Goal: Navigation & Orientation: Find specific page/section

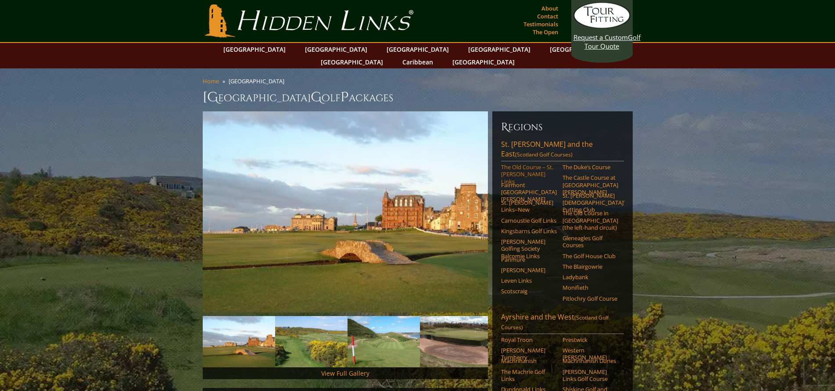
click at [523, 164] on link "The Old Course – St. Andrews Links" at bounding box center [529, 175] width 56 height 22
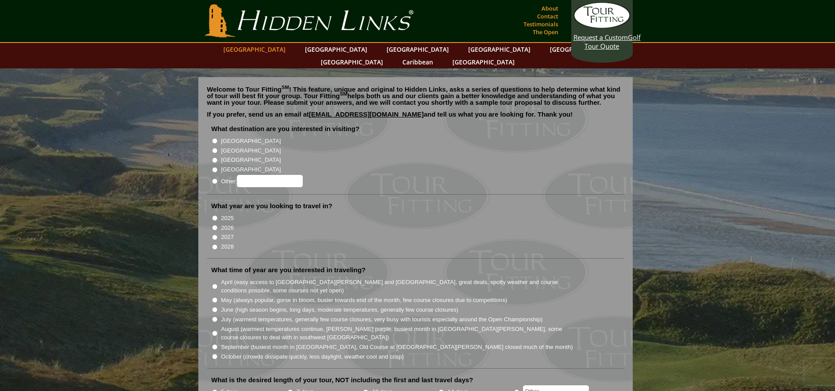
click at [273, 50] on link "[GEOGRAPHIC_DATA]" at bounding box center [254, 49] width 71 height 13
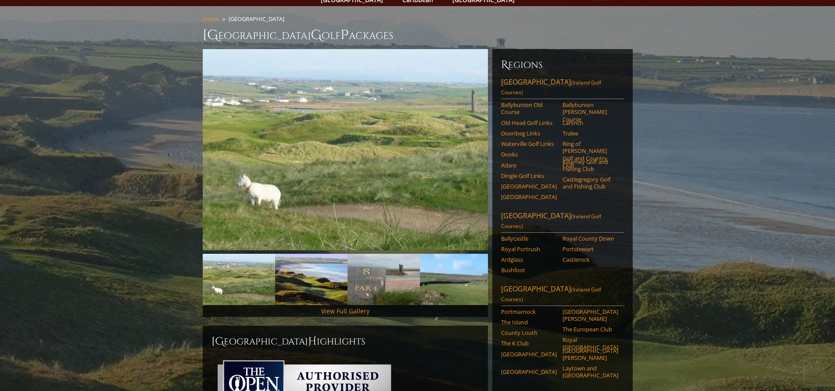
scroll to position [44, 0]
